Goal: Task Accomplishment & Management: Use online tool/utility

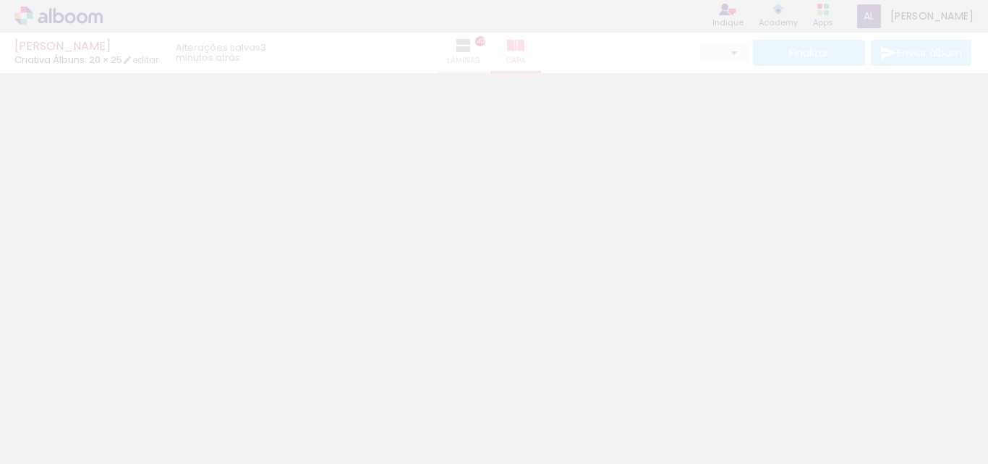
type input "0"
